Goal: Task Accomplishment & Management: Manage account settings

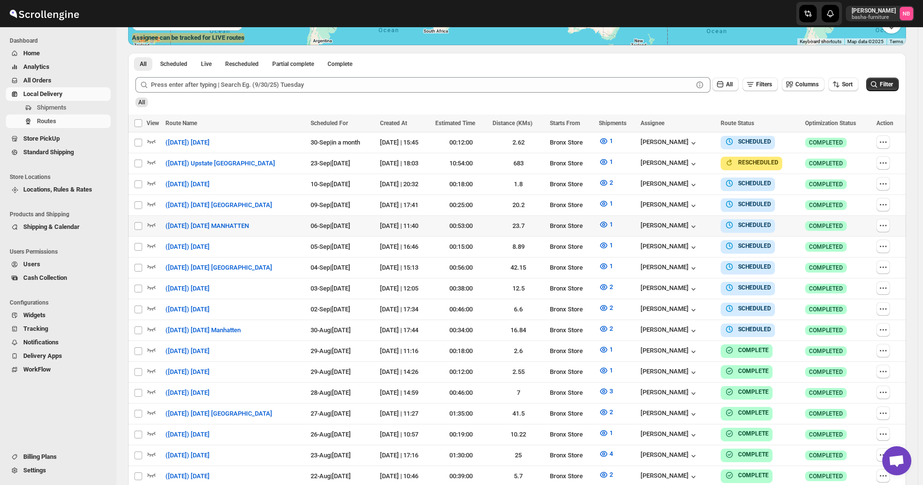
scroll to position [243, 0]
click at [888, 325] on icon "button" at bounding box center [883, 330] width 10 height 10
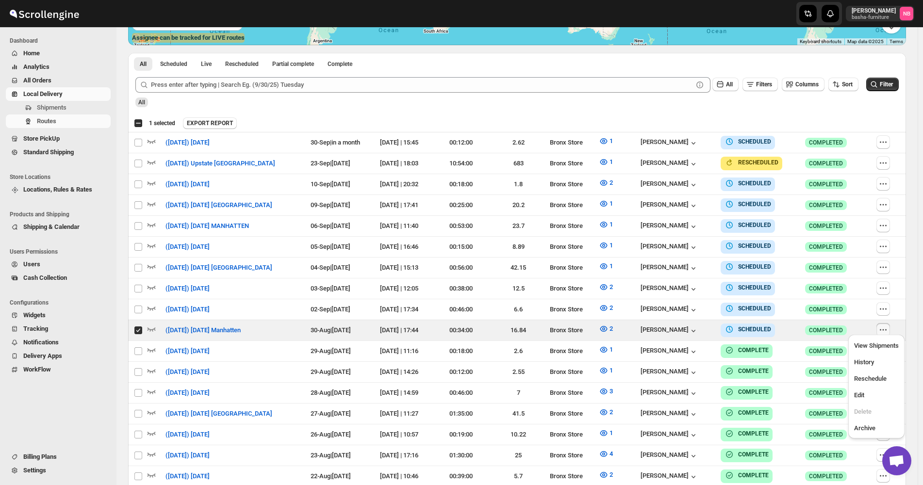
click at [917, 316] on div "Routes. This page is ready Routes Allows you to create, view and edit routes. H…" at bounding box center [516, 232] width 801 height 894
click at [888, 327] on icon "button" at bounding box center [883, 330] width 10 height 10
checkbox input "false"
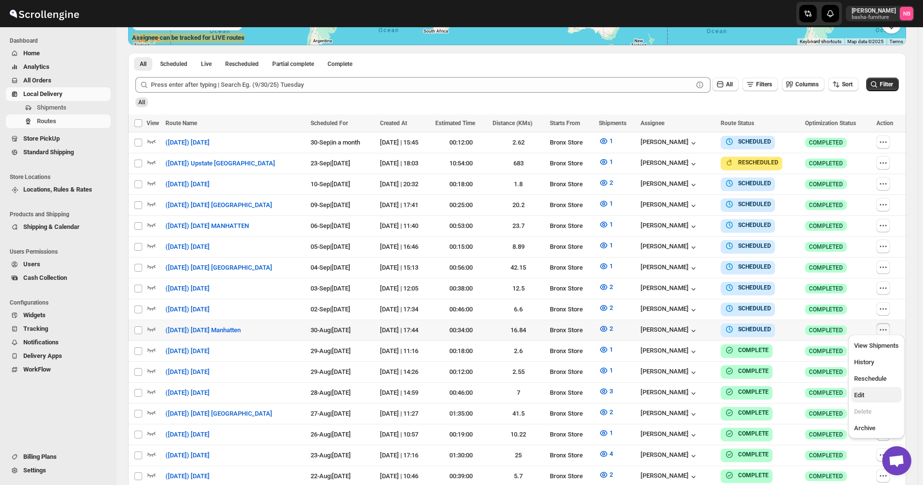
click at [879, 394] on span "Edit" at bounding box center [876, 396] width 45 height 10
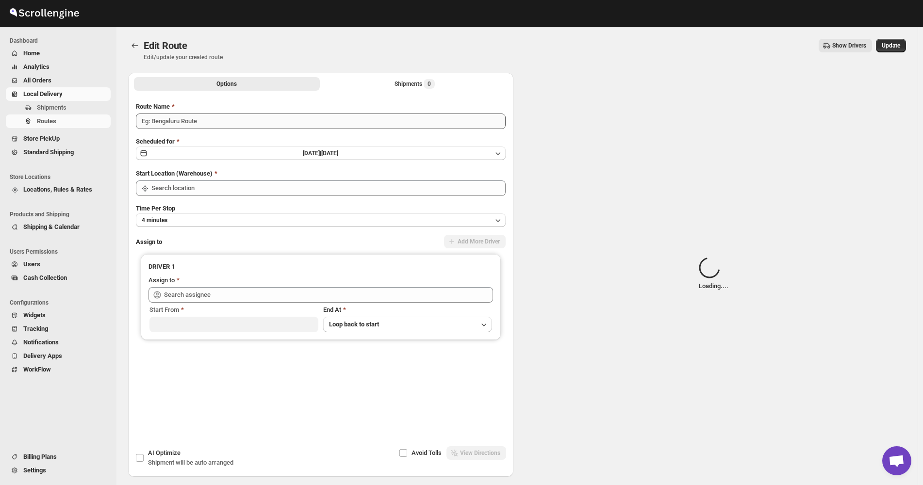
type input "([DATE]) [DATE] Manhatten"
type input "Bronx Store"
type input "[PERSON_NAME] ([EMAIL_ADDRESS][DOMAIN_NAME])"
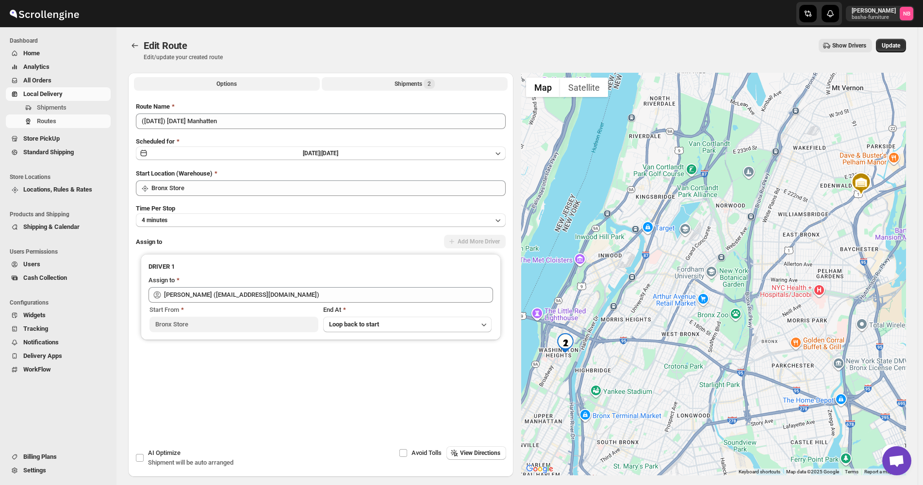
click at [386, 84] on button "Shipments 2" at bounding box center [415, 84] width 186 height 14
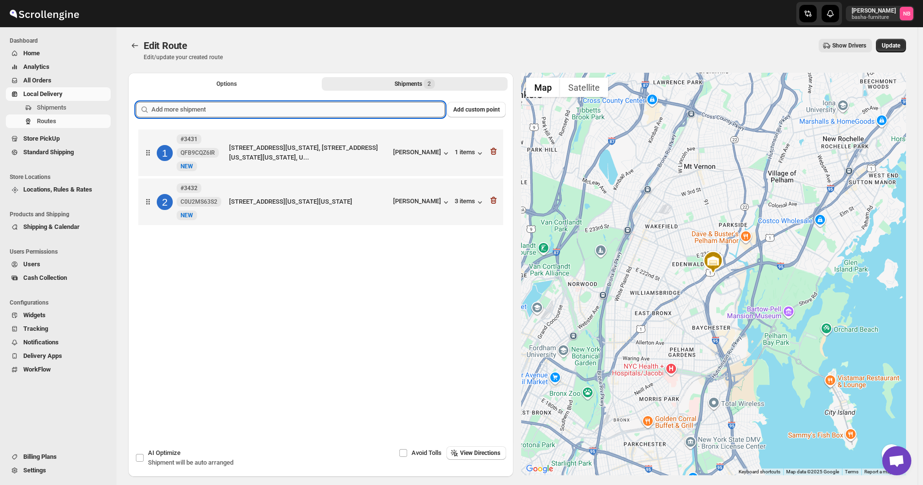
click at [379, 114] on input "text" at bounding box center [298, 110] width 294 height 16
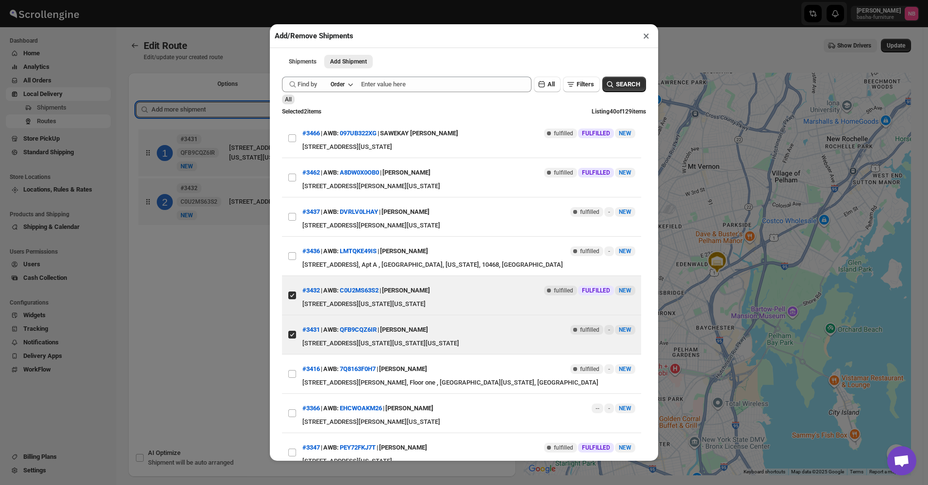
click at [244, 259] on div "Add/Remove Shipments × Shipments Add Shipment More views Shipments Add Shipment…" at bounding box center [464, 242] width 928 height 485
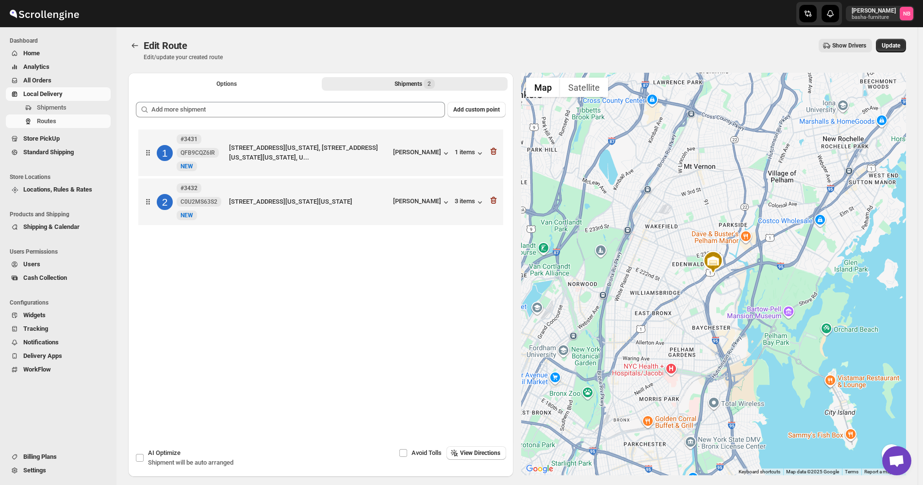
click at [59, 81] on span "All Orders" at bounding box center [65, 81] width 85 height 10
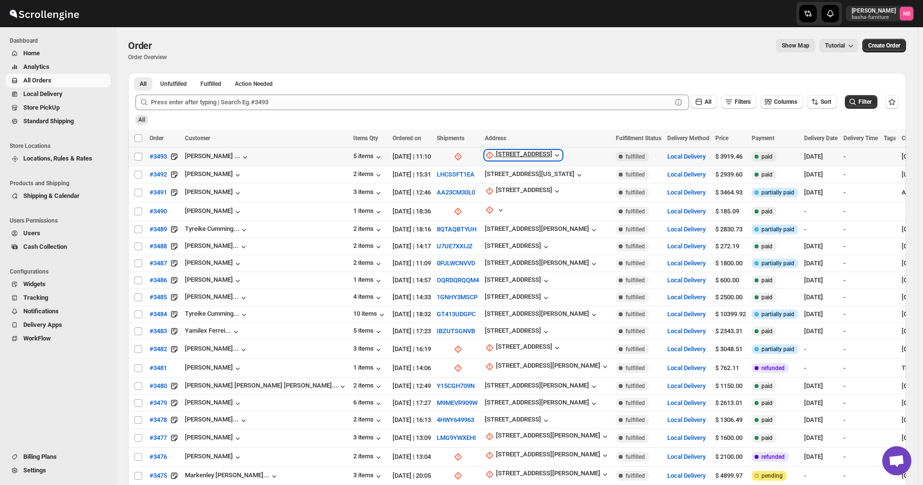
click at [496, 155] on div "[STREET_ADDRESS]" at bounding box center [524, 155] width 56 height 10
click at [442, 204] on span "Update manually" at bounding box center [451, 207] width 46 height 7
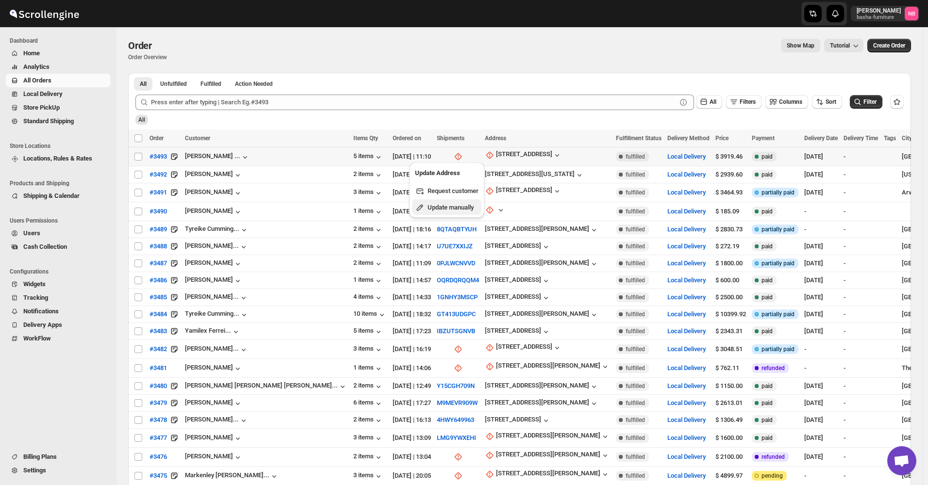
select select "US"
select select "[US_STATE]"
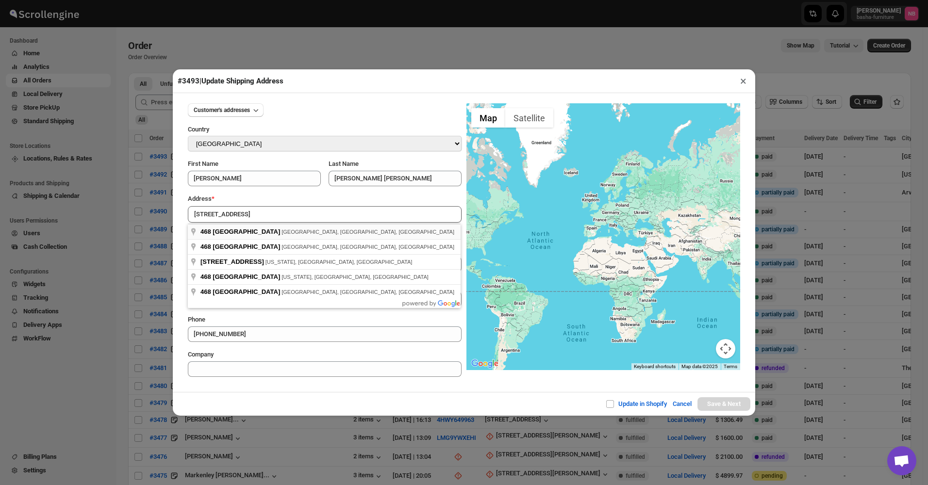
type input "[STREET_ADDRESS]"
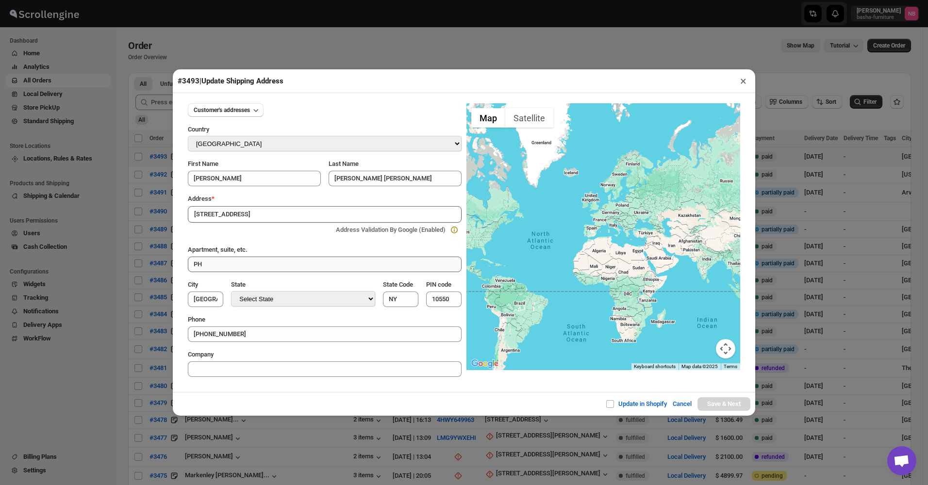
type input "[GEOGRAPHIC_DATA]"
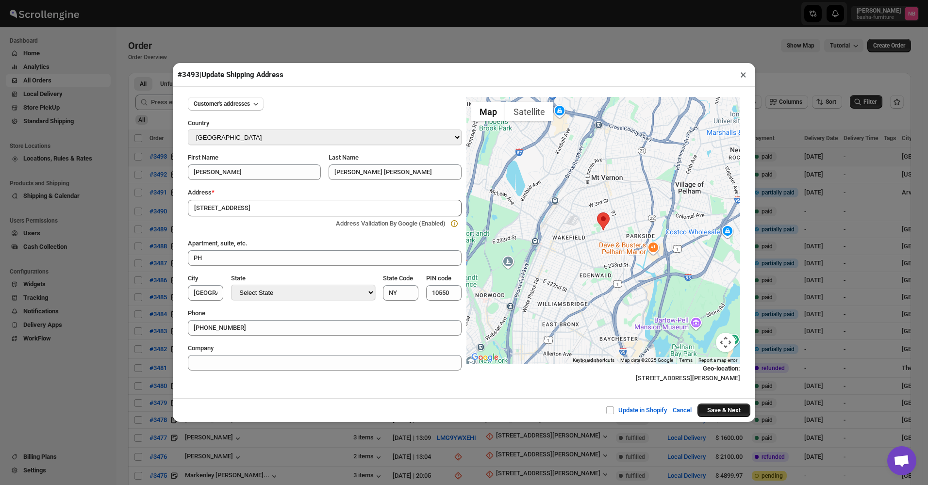
click at [724, 410] on button "Save & Next" at bounding box center [723, 411] width 53 height 14
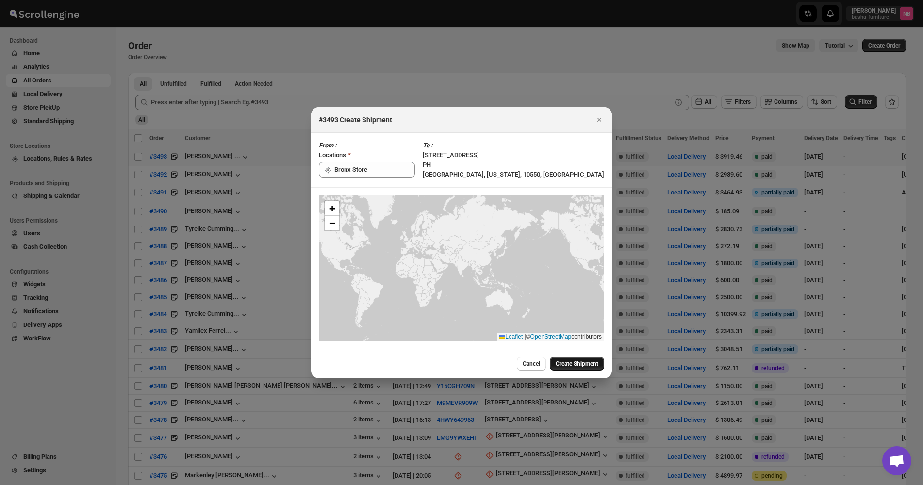
click at [565, 365] on span "Create Shipment" at bounding box center [577, 364] width 43 height 8
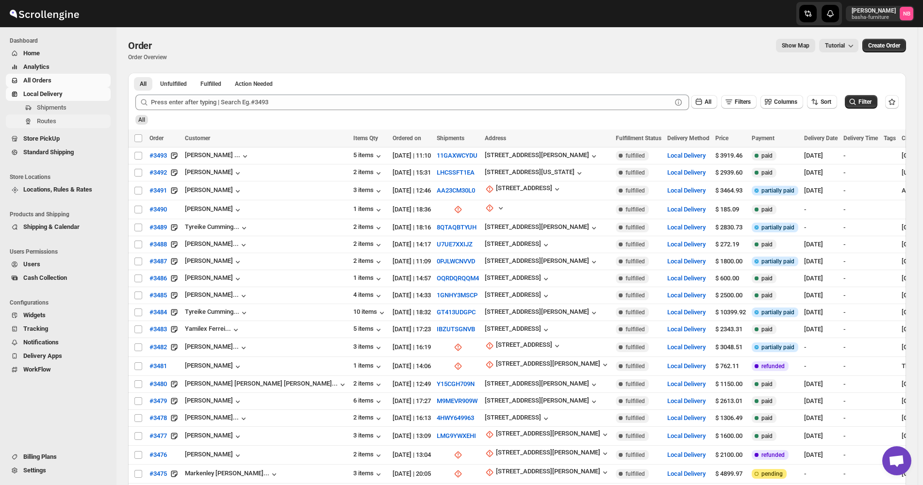
click at [55, 115] on button "Routes" at bounding box center [58, 122] width 105 height 14
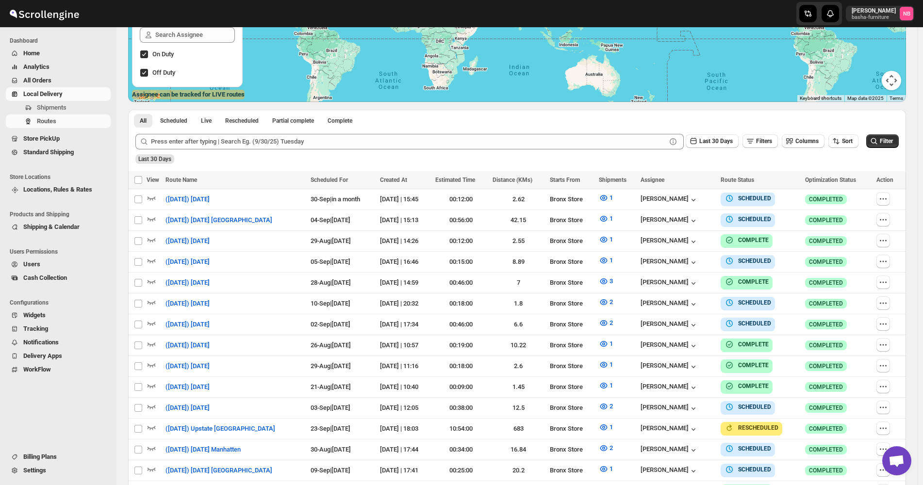
scroll to position [194, 0]
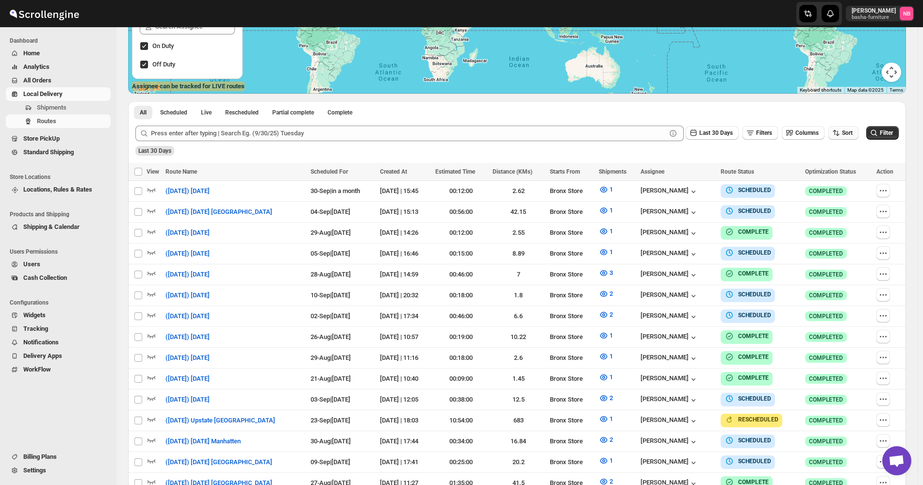
drag, startPoint x: 838, startPoint y: 131, endPoint x: 839, endPoint y: 138, distance: 7.8
click at [840, 131] on icon "button" at bounding box center [836, 133] width 10 height 10
click at [833, 182] on div "Due Date" at bounding box center [832, 186] width 26 height 10
click at [725, 133] on span "Last 30 Days" at bounding box center [715, 133] width 33 height 7
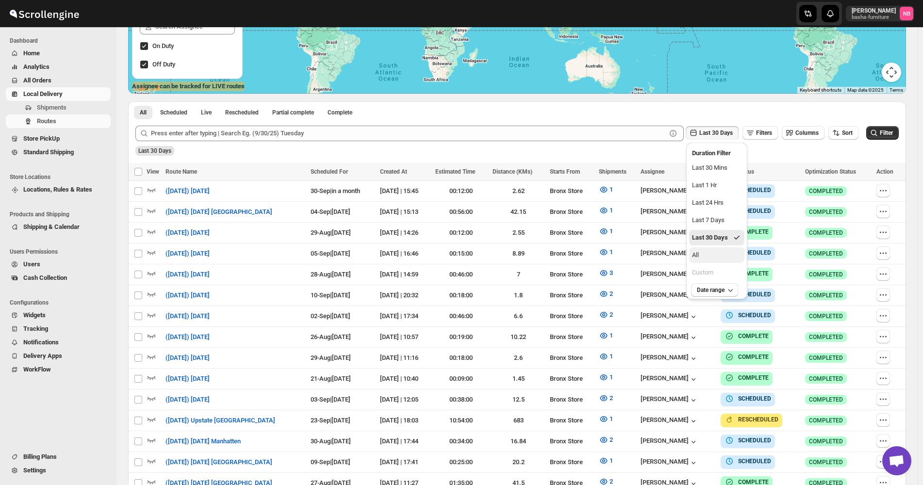
click at [705, 256] on button "All" at bounding box center [716, 256] width 55 height 16
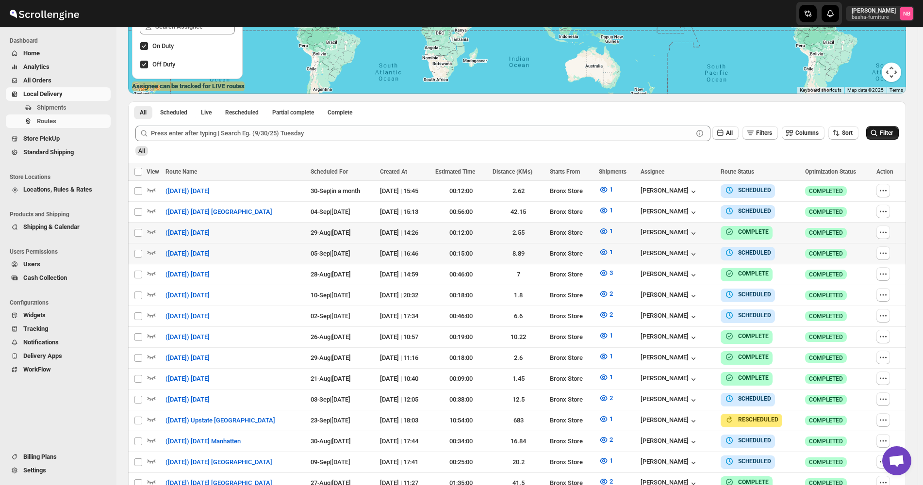
click at [876, 129] on icon "submit" at bounding box center [874, 133] width 10 height 10
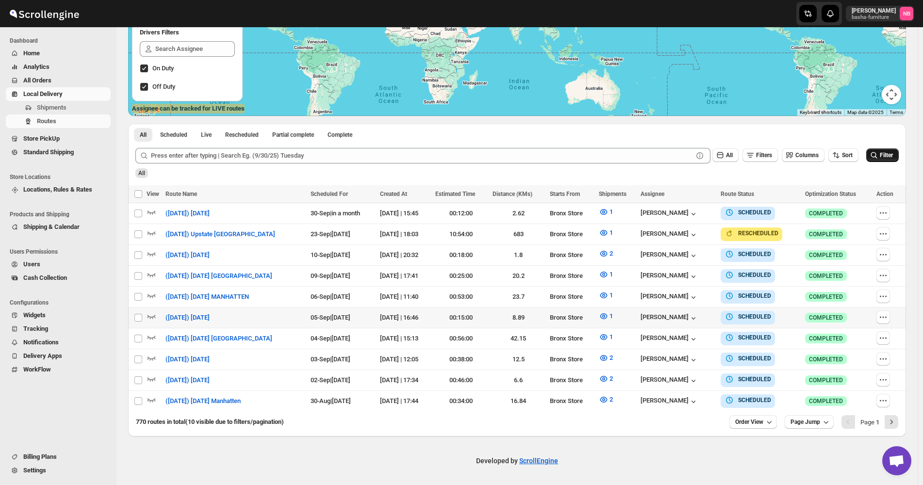
scroll to position [167, 0]
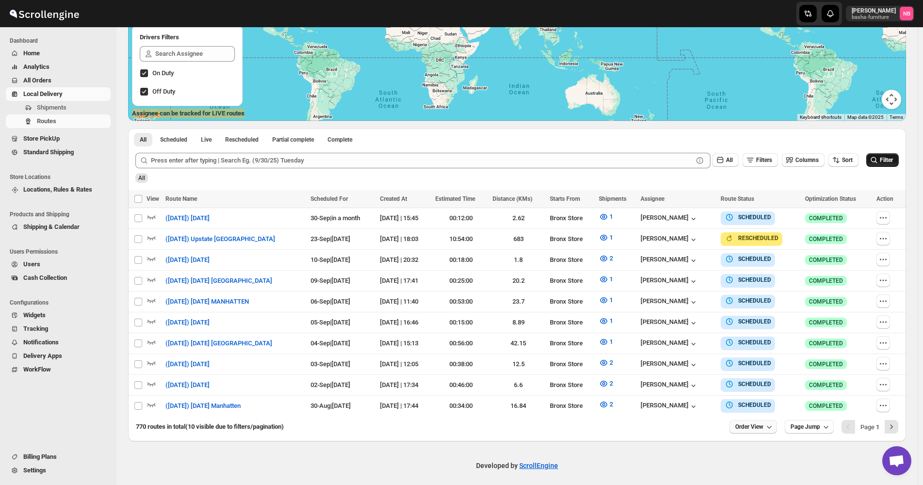
click at [753, 424] on span "Order View" at bounding box center [749, 427] width 28 height 8
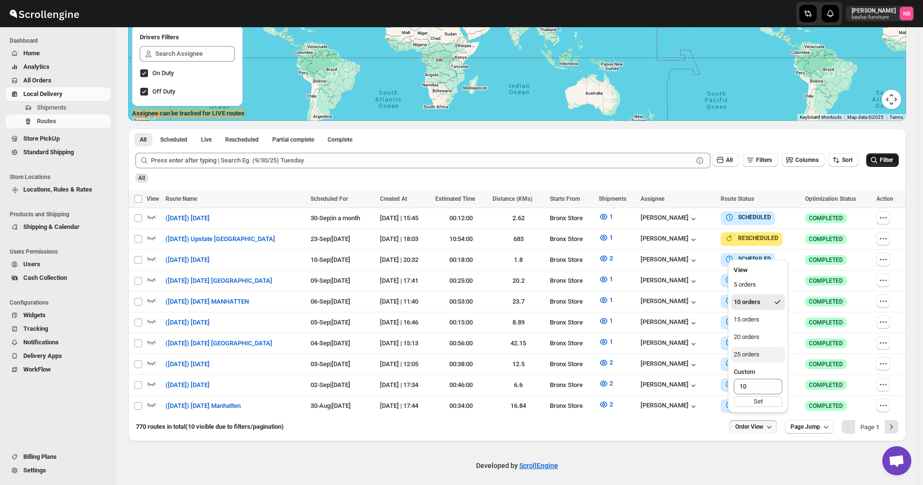
click at [752, 359] on div "25 orders" at bounding box center [747, 355] width 26 height 10
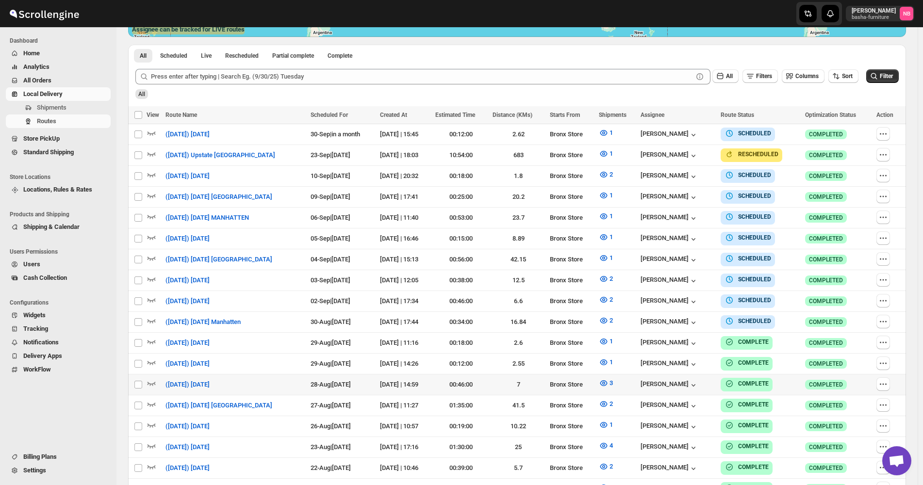
scroll to position [291, 0]
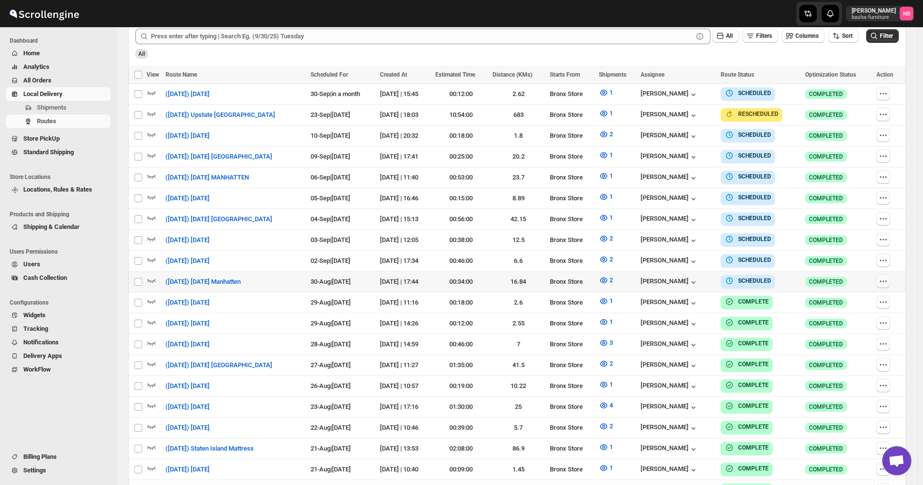
click at [884, 281] on icon "button" at bounding box center [883, 282] width 10 height 10
checkbox input "true"
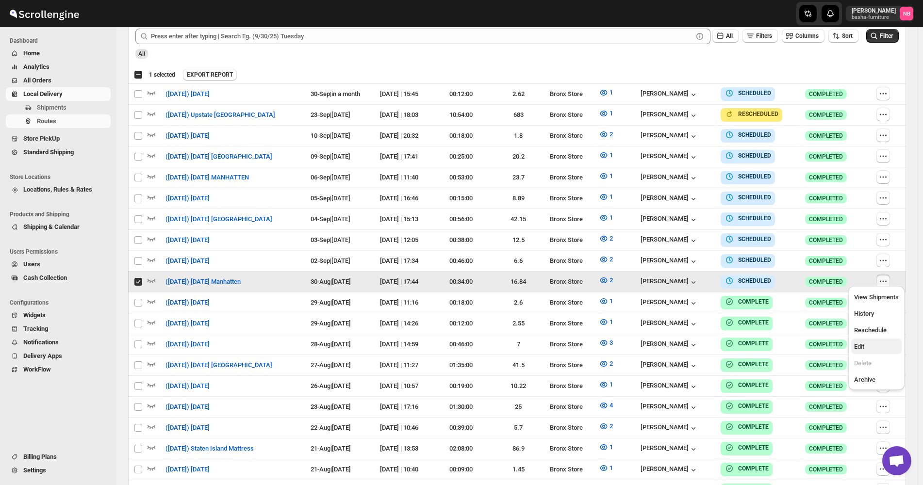
click at [887, 350] on span "Edit" at bounding box center [876, 347] width 45 height 10
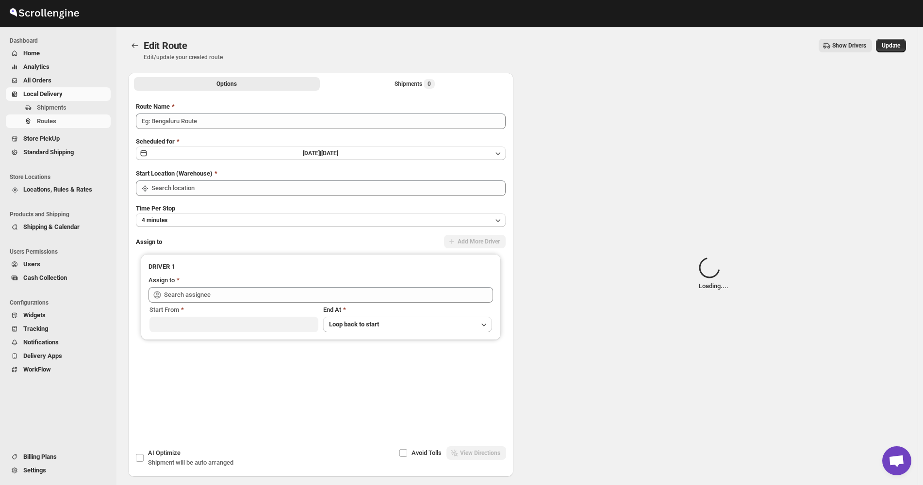
type input "([DATE]) [DATE] Manhatten"
type input "Bronx Store"
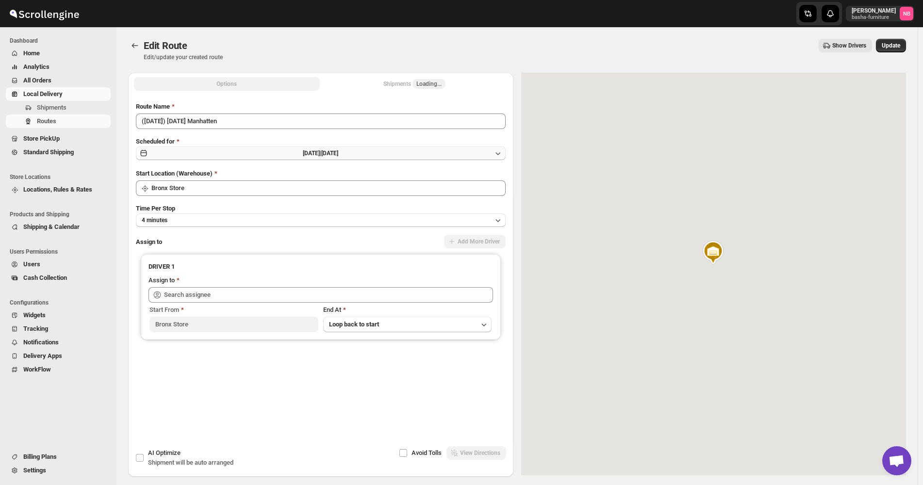
type input "[PERSON_NAME] ([EMAIL_ADDRESS][DOMAIN_NAME])"
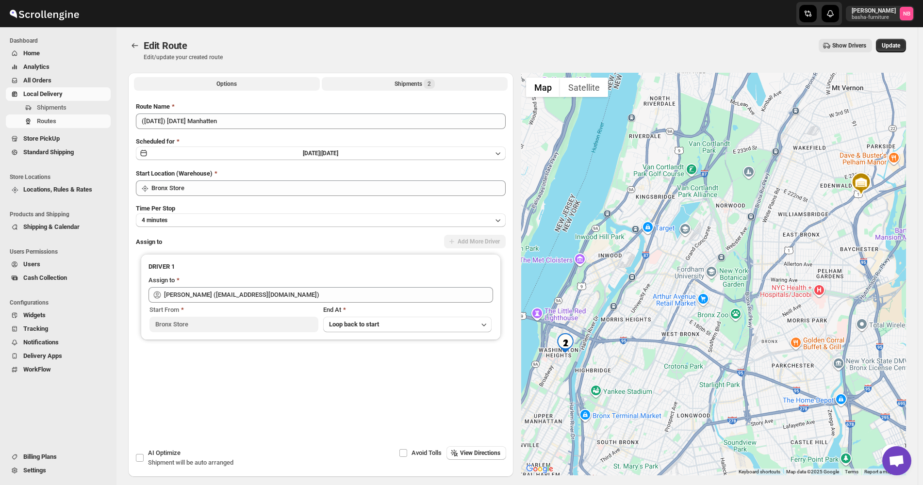
click at [410, 83] on div "Shipments 2" at bounding box center [415, 84] width 40 height 10
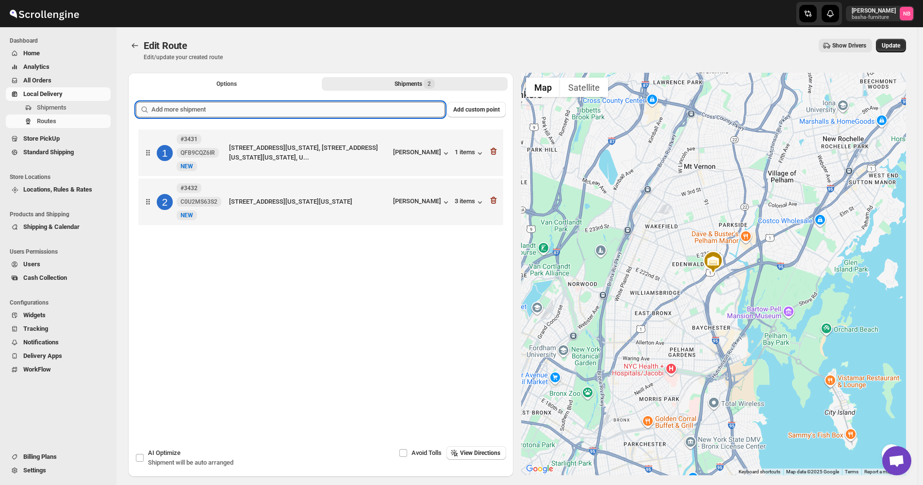
click at [350, 110] on input "text" at bounding box center [298, 110] width 294 height 16
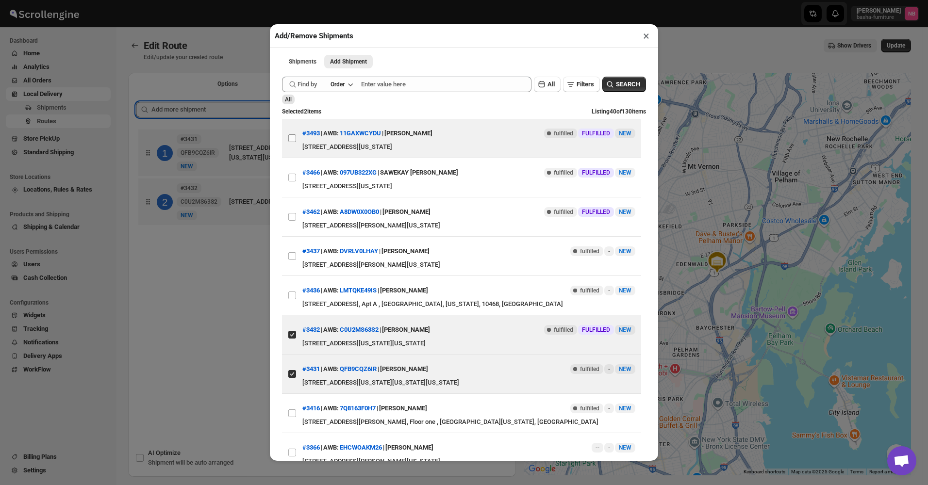
click at [290, 141] on input "View details for 68b31829c0fa9a00bc70f397" at bounding box center [292, 138] width 8 height 8
checkbox input "true"
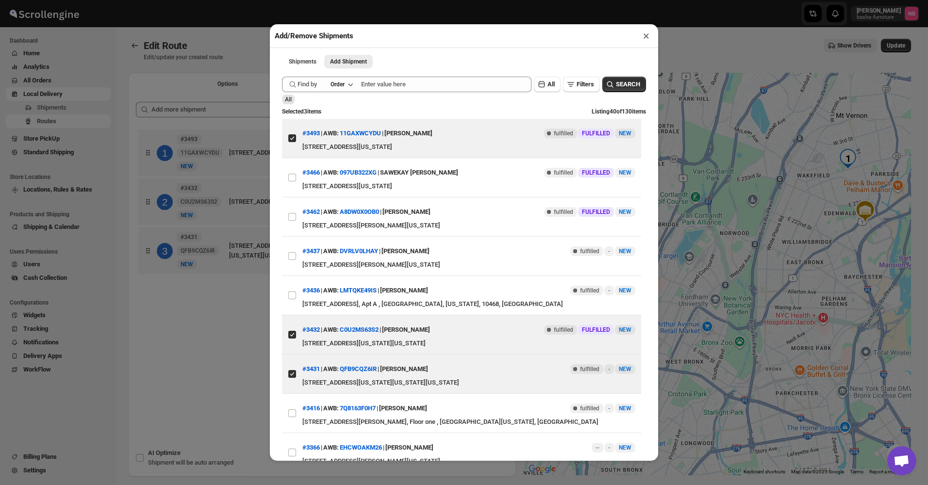
click at [222, 342] on div "Add/Remove Shipments × Shipments Add Shipment More views Shipments Add Shipment…" at bounding box center [464, 242] width 928 height 485
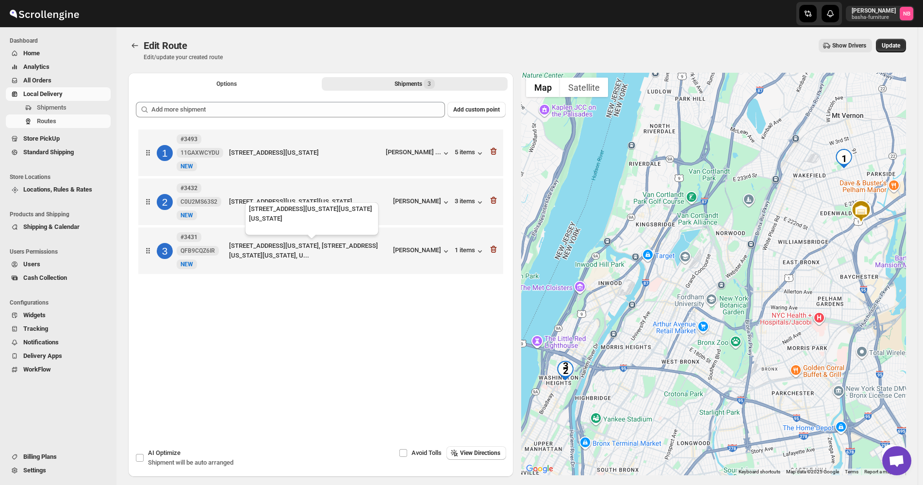
drag, startPoint x: 397, startPoint y: 153, endPoint x: 385, endPoint y: 252, distance: 99.3
click at [387, 260] on div "1 #3493 11GAXWCYDU New [GEOGRAPHIC_DATA][STREET_ADDRESS][US_STATE] [PERSON_NAME…" at bounding box center [321, 203] width 370 height 152
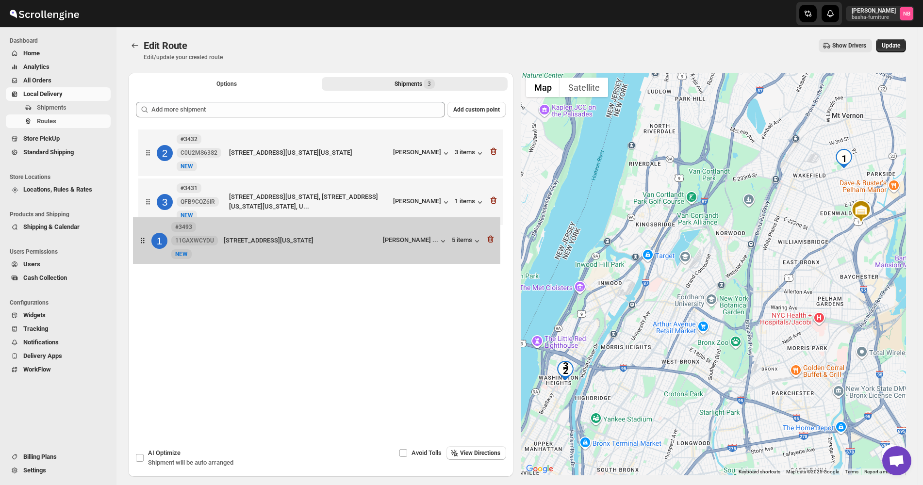
drag, startPoint x: 354, startPoint y: 174, endPoint x: 349, endPoint y: 283, distance: 109.3
click at [349, 283] on div "1 #3493 11GAXWCYDU New [GEOGRAPHIC_DATA][STREET_ADDRESS][US_STATE] [PERSON_NAME…" at bounding box center [321, 267] width 370 height 281
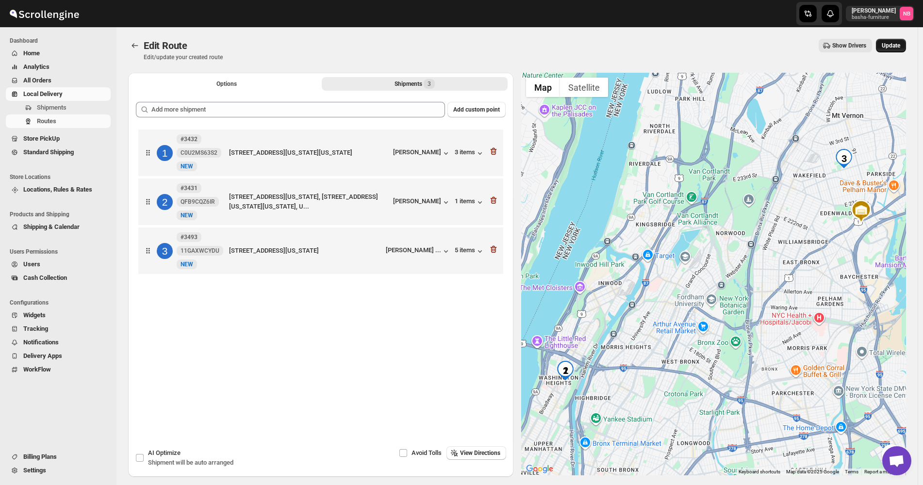
click at [891, 46] on span "Update" at bounding box center [891, 46] width 18 height 8
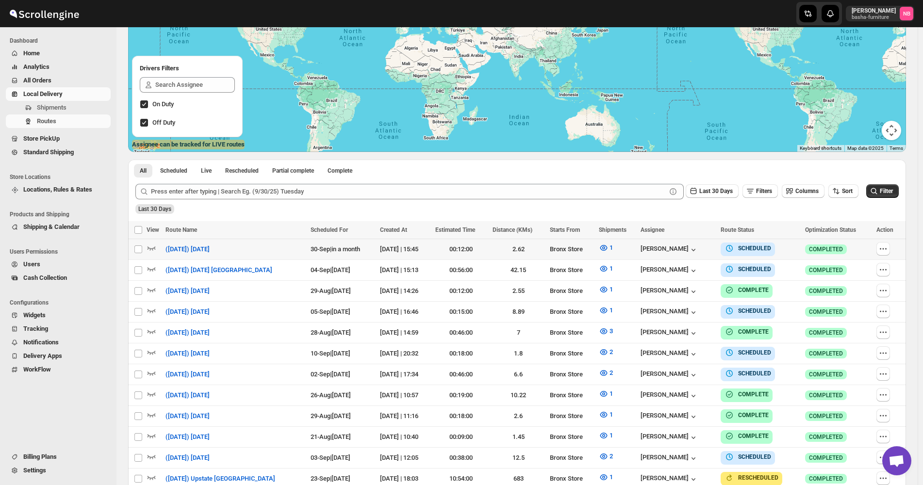
scroll to position [146, 0]
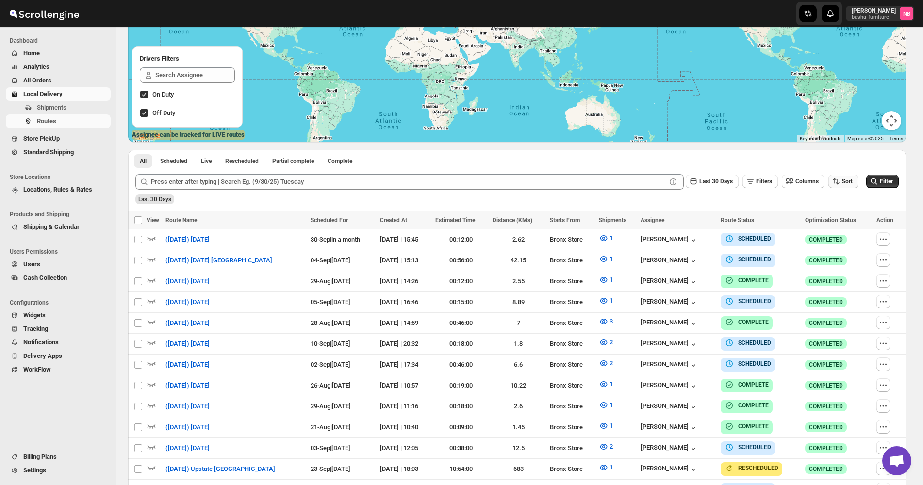
click at [858, 179] on button "Sort" at bounding box center [843, 182] width 30 height 14
click at [834, 231] on div "Due Date" at bounding box center [832, 234] width 26 height 10
click at [729, 186] on button "Last 30 Days" at bounding box center [712, 182] width 53 height 14
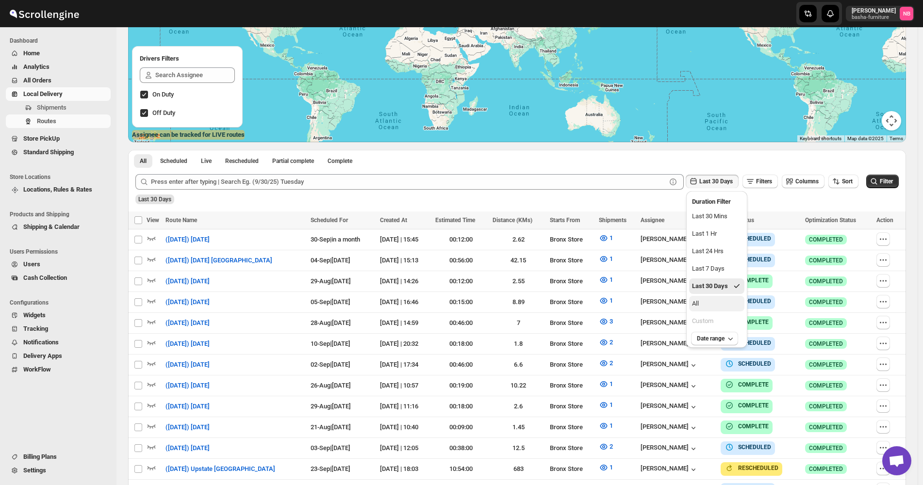
click at [715, 303] on button "All" at bounding box center [716, 304] width 55 height 16
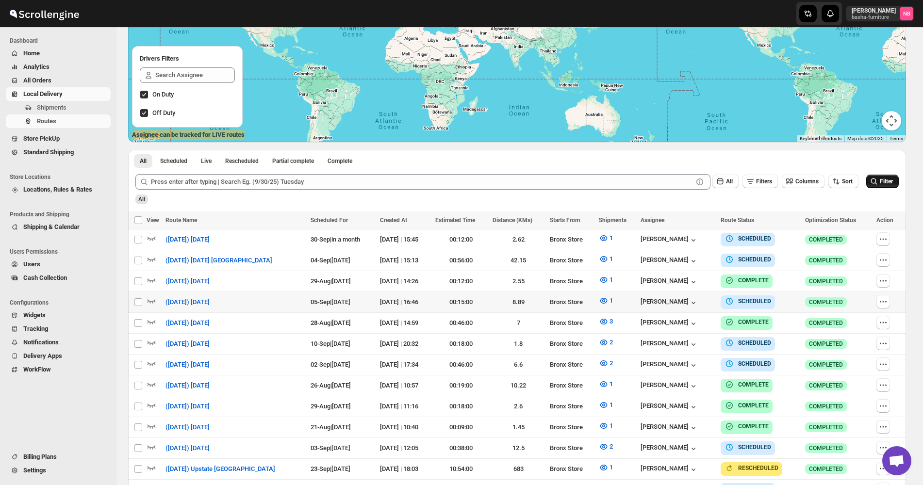
click at [888, 175] on button "Filter" at bounding box center [882, 182] width 33 height 14
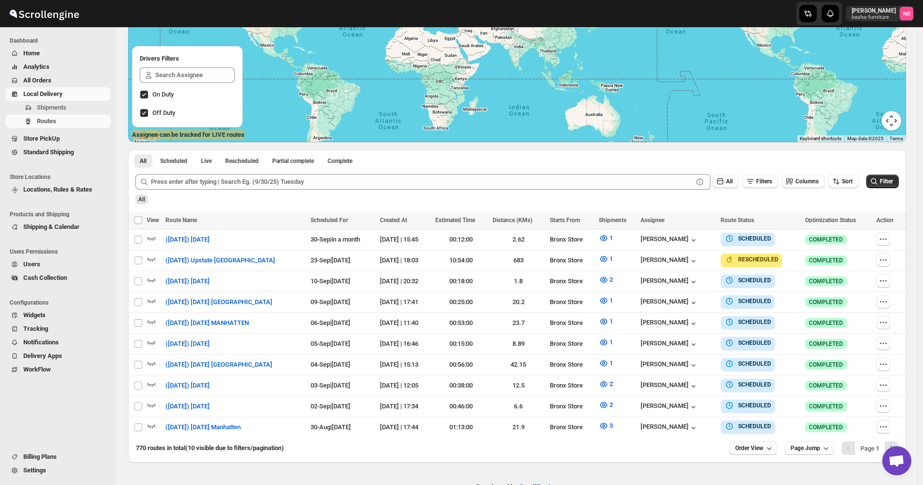
click at [774, 446] on icon "button" at bounding box center [769, 449] width 10 height 10
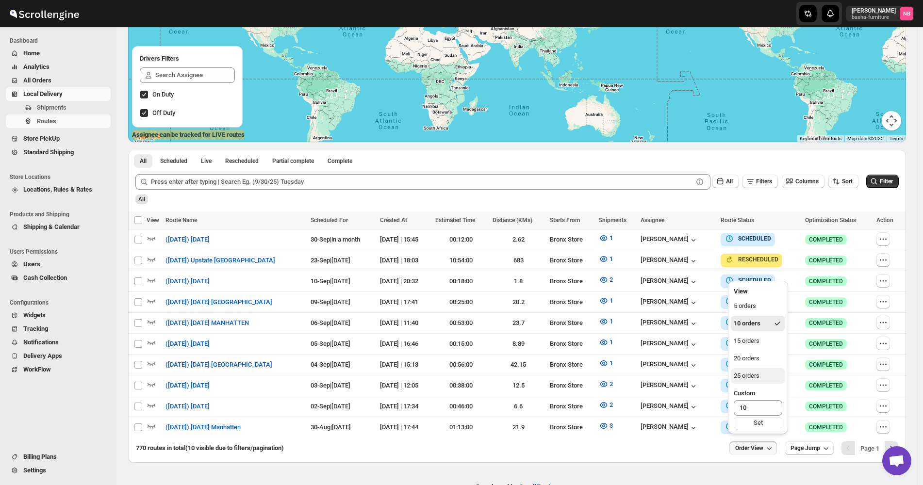
click at [770, 375] on button "25 orders" at bounding box center [758, 376] width 54 height 16
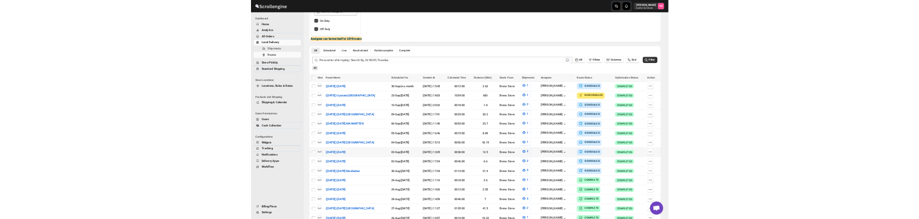
scroll to position [212, 0]
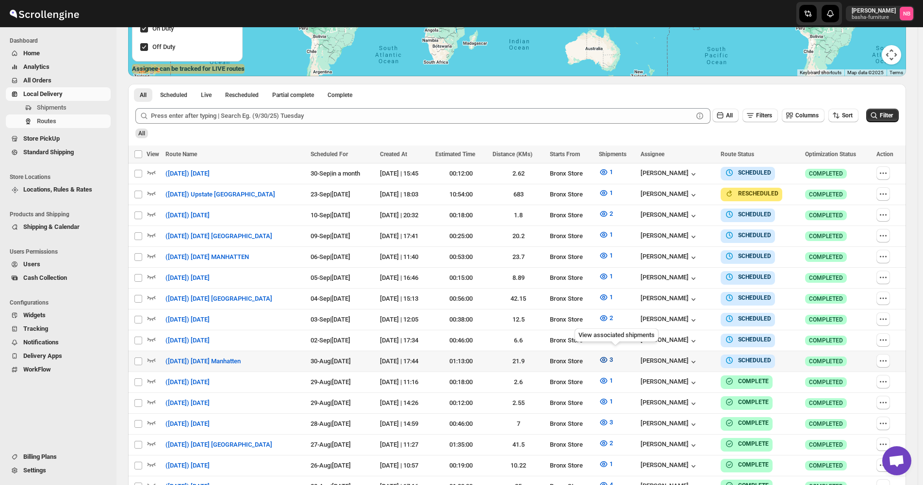
click at [609, 357] on icon "button" at bounding box center [604, 360] width 10 height 10
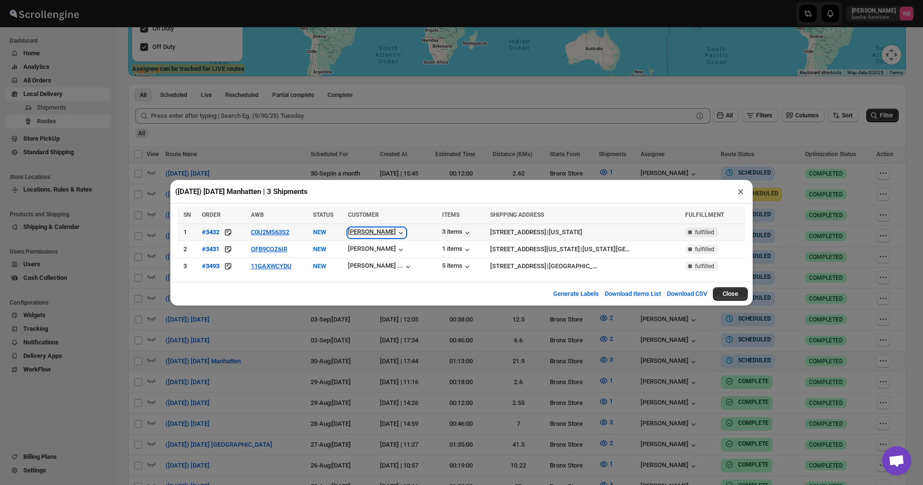
click at [365, 232] on div "[PERSON_NAME]" at bounding box center [377, 233] width 58 height 10
click at [418, 194] on div "([DATE]) [DATE] Manhatten | 3 Shipments ×" at bounding box center [461, 192] width 582 height 24
click at [735, 193] on button "×" at bounding box center [741, 192] width 14 height 14
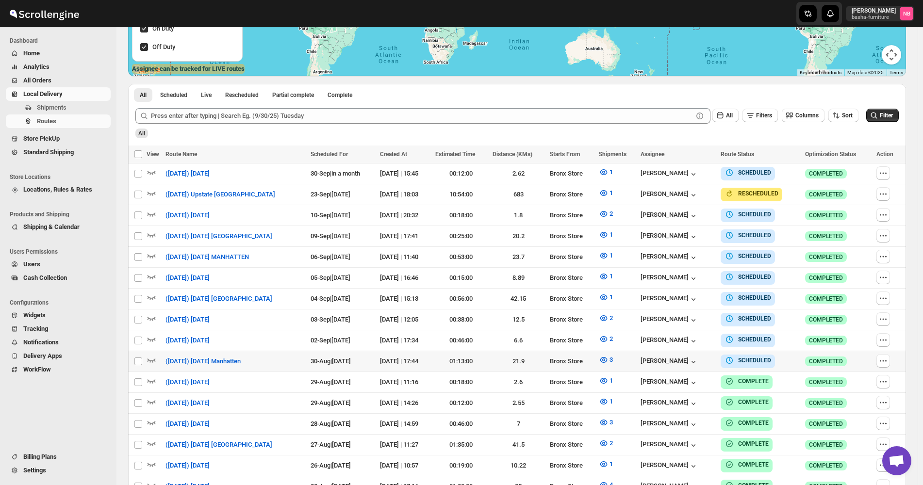
click at [872, 126] on div "All" at bounding box center [515, 130] width 765 height 17
click at [716, 144] on div "Submit All Filters Columns Sort Filter All" at bounding box center [517, 123] width 778 height 45
click at [912, 335] on div "Routes. This page is ready Routes Allows you to create, view and edit routes. H…" at bounding box center [516, 263] width 801 height 894
click at [605, 296] on icon "button" at bounding box center [603, 297] width 3 height 3
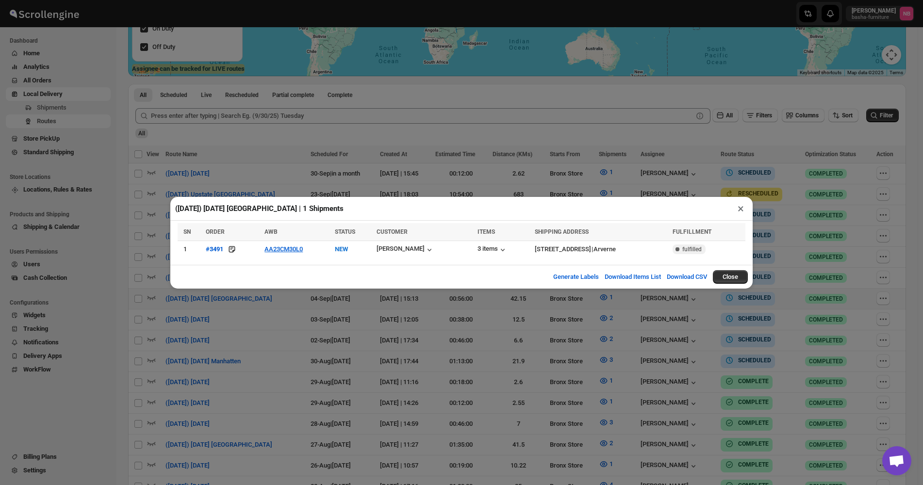
click at [742, 210] on button "×" at bounding box center [741, 209] width 14 height 14
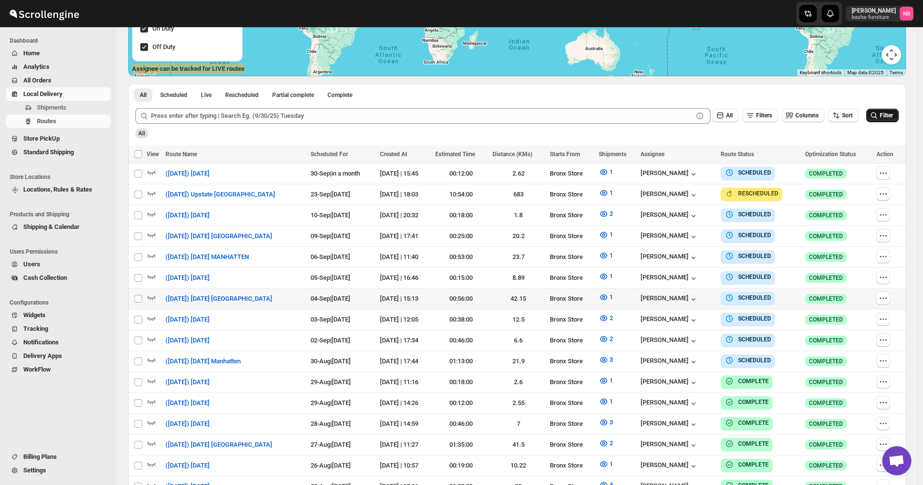
click at [885, 116] on span "Filter" at bounding box center [886, 115] width 13 height 7
